Goal: Transaction & Acquisition: Purchase product/service

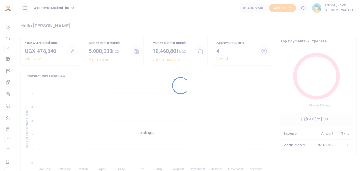
scroll to position [4, 4]
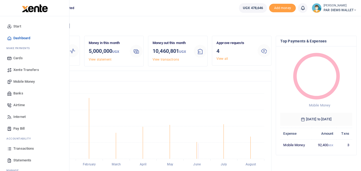
click at [11, 149] on icon at bounding box center [9, 149] width 5 height 5
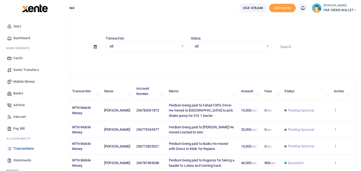
click at [24, 79] on span "Mobile Money" at bounding box center [23, 81] width 21 height 5
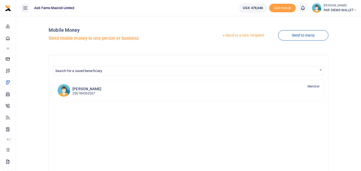
click at [245, 33] on link "Send to a new recipient" at bounding box center [243, 36] width 70 height 10
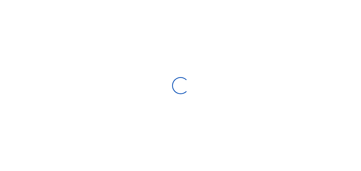
select select "Loading bundles"
select select
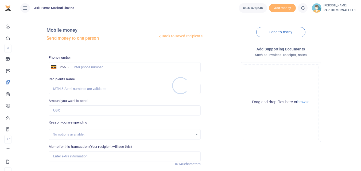
click at [82, 67] on div at bounding box center [180, 85] width 361 height 171
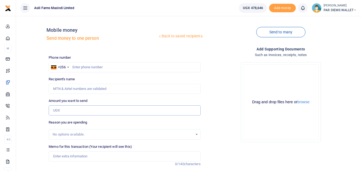
click at [68, 115] on input "Amount you want to send" at bounding box center [125, 111] width 152 height 10
click at [138, 68] on input "text" at bounding box center [125, 67] width 152 height 10
type input "784716546"
type input "Godfrey Basaija"
type input "784716546"
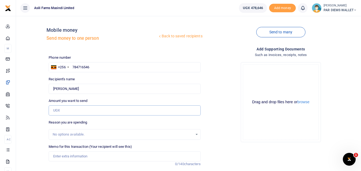
click at [93, 108] on input "Amount you want to send" at bounding box center [125, 111] width 152 height 10
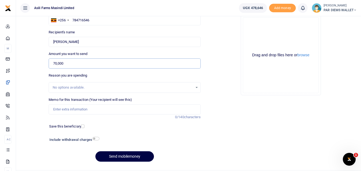
scroll to position [49, 0]
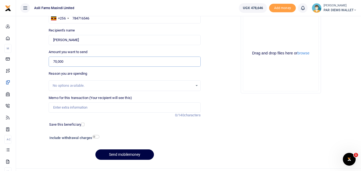
type input "70,000"
click at [79, 110] on input "Memo for this transaction (Your recipient will see this)" at bounding box center [125, 108] width 152 height 10
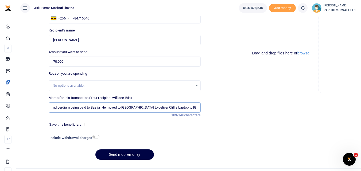
scroll to position [0, 0]
click at [197, 110] on input "Transport and perdium being paid to Basija He moved to Kampala to deliver Cliff…" at bounding box center [125, 108] width 152 height 10
type input "Transport and perdium being paid to Basija He moved to Kampala to deliver Cliff…"
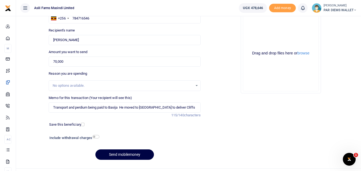
click at [280, 21] on div "Drag and drop files here or browse Powered by Uppy" at bounding box center [281, 54] width 76 height 76
click at [258, 29] on div "Drag and drop files here or browse Powered by Uppy" at bounding box center [281, 54] width 76 height 76
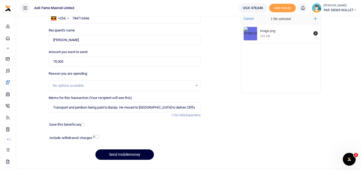
click at [120, 155] on button "Send mobilemoney" at bounding box center [124, 155] width 59 height 10
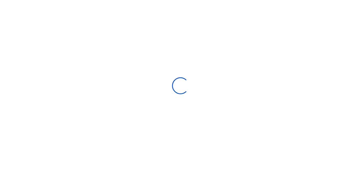
scroll to position [49, 0]
select select
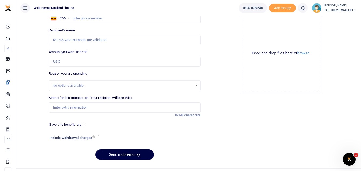
scroll to position [0, 0]
click at [100, 20] on input "text" at bounding box center [125, 18] width 152 height 10
type input "763722262"
type input "Polline Nangabi"
type input "763722262"
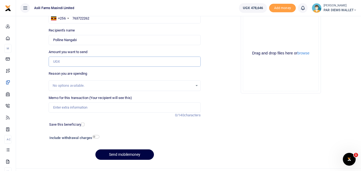
click at [67, 60] on input "Amount you want to send" at bounding box center [125, 62] width 152 height 10
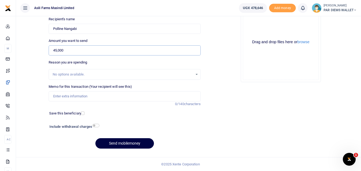
type input "45,000"
click at [88, 101] on input "Memo for this transaction (Your recipient will see this)" at bounding box center [125, 96] width 152 height 10
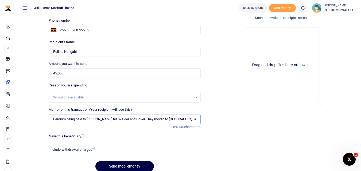
scroll to position [36, 0]
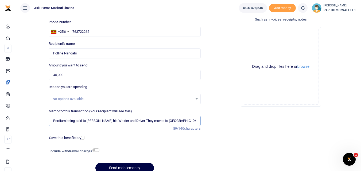
type input "Perdium being paid to Abdual his Welder and Driver They moved to Kilak for Offi…"
click at [265, 42] on div "Drag and drop files here or browse Powered by Uppy" at bounding box center [281, 67] width 76 height 76
click at [262, 43] on div "Drag and drop files here or browse Powered by Uppy" at bounding box center [281, 67] width 76 height 76
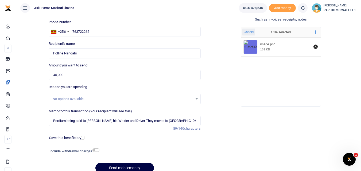
scroll to position [60, 0]
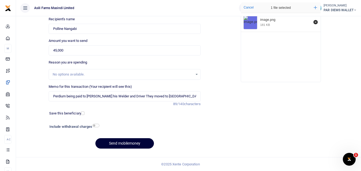
click at [120, 143] on button "Send mobilemoney" at bounding box center [124, 144] width 59 height 10
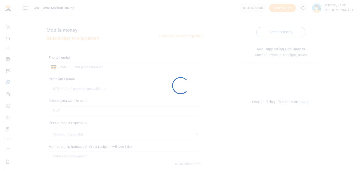
scroll to position [60, 0]
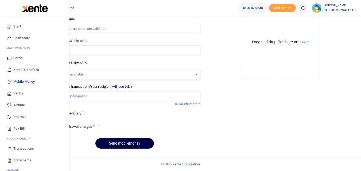
click at [10, 150] on icon at bounding box center [9, 149] width 5 height 5
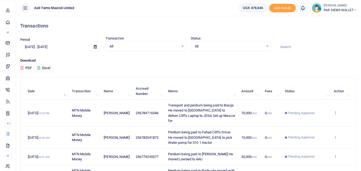
click at [10, 136] on icon at bounding box center [7, 134] width 5 height 5
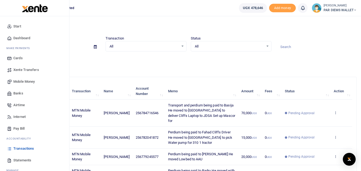
click at [23, 80] on span "Mobile Money" at bounding box center [23, 81] width 21 height 5
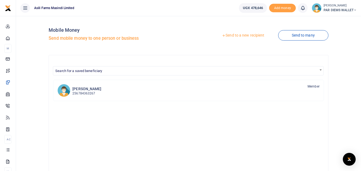
click at [234, 33] on link "Send to a new recipient" at bounding box center [243, 36] width 70 height 10
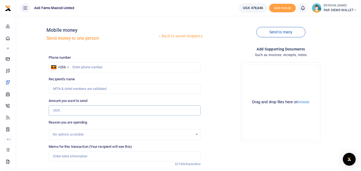
click at [60, 108] on input "Amount you want to send" at bounding box center [125, 111] width 152 height 10
paste input "0772730697"
type input "0772730697"
click at [82, 70] on input "text" at bounding box center [125, 67] width 152 height 10
type input "772730697"
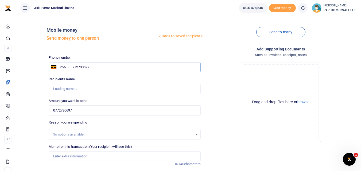
type input "George Mark Elyera"
type input "772730697"
click at [77, 108] on input "0772730697" at bounding box center [125, 111] width 152 height 10
type input "0"
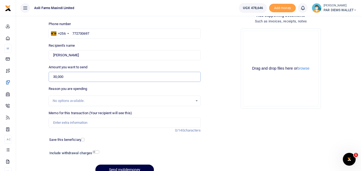
scroll to position [60, 0]
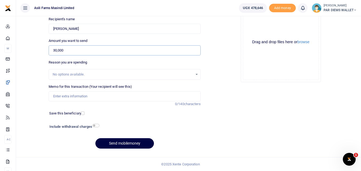
type input "30,000"
click at [65, 98] on input "Memo for this transaction (Your recipient will see this)" at bounding box center [125, 96] width 152 height 10
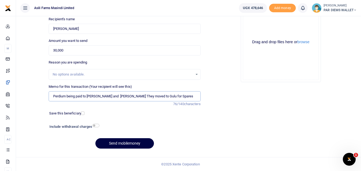
type input "Perdium being paid to Kizito Mark and Odongo They moved to Gulu for Spares"
click at [283, 27] on div "Drag and drop files here or browse Powered by Uppy" at bounding box center [281, 42] width 76 height 76
click at [252, 24] on div "Drag and drop files here or browse Powered by Uppy" at bounding box center [281, 42] width 76 height 76
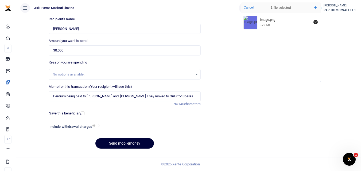
click at [111, 143] on button "Send mobilemoney" at bounding box center [124, 144] width 59 height 10
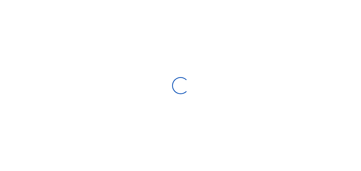
select select "Loading bundles"
select select
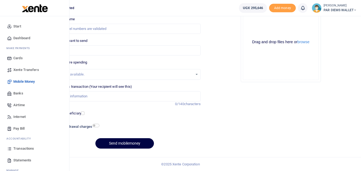
click at [10, 149] on icon at bounding box center [9, 149] width 5 height 5
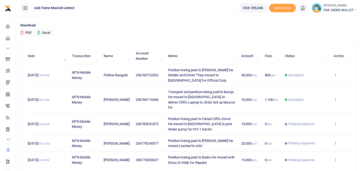
scroll to position [32, 0]
